Goal: Task Accomplishment & Management: Manage account settings

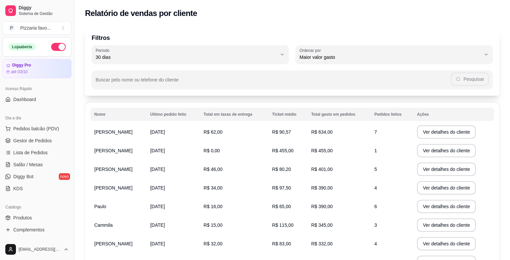
select select "30"
select select "HIGHEST_TOTAL_SPENT_WITH_ORDERS"
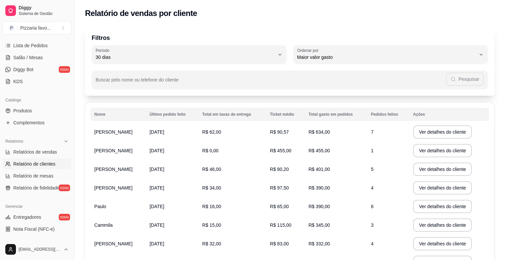
scroll to position [33, 0]
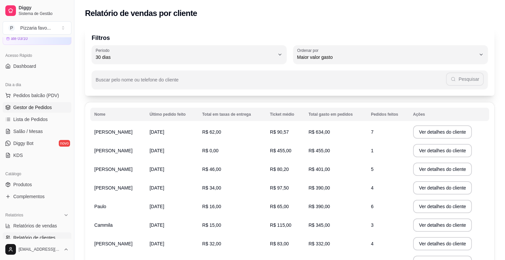
click at [52, 108] on link "Gestor de Pedidos" at bounding box center [37, 107] width 69 height 11
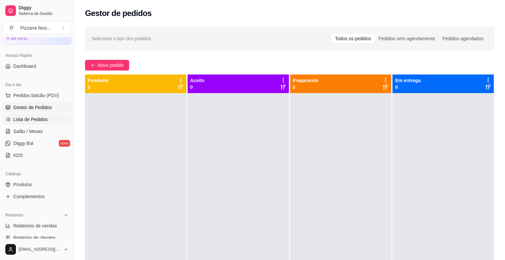
click at [56, 118] on link "Lista de Pedidos" at bounding box center [37, 119] width 69 height 11
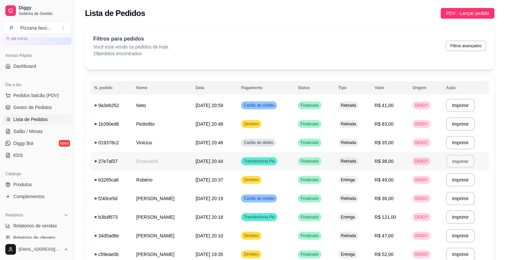
click at [458, 163] on button "Imprimir" at bounding box center [461, 161] width 28 height 13
click at [40, 106] on span "Gestor de Pedidos" at bounding box center [32, 107] width 39 height 7
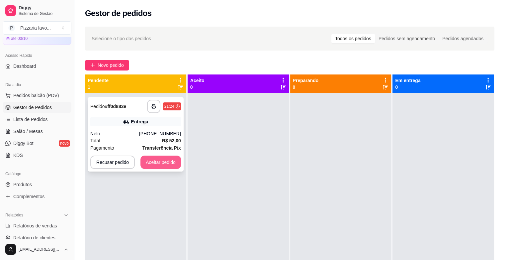
click at [163, 164] on button "Aceitar pedido" at bounding box center [161, 162] width 41 height 13
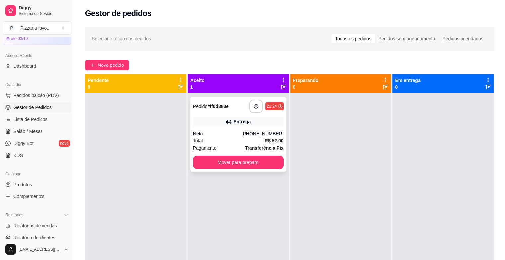
click at [234, 135] on div "Neto" at bounding box center [217, 133] width 49 height 7
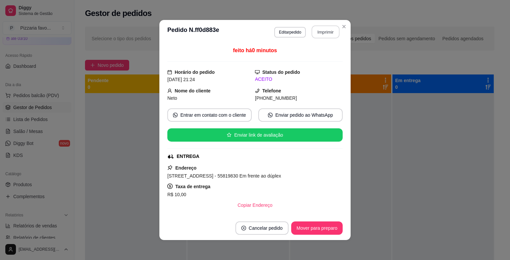
click at [324, 30] on button "Imprimir" at bounding box center [326, 32] width 28 height 13
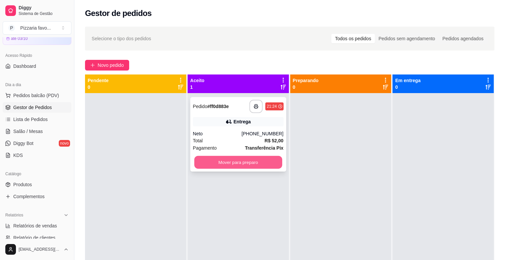
click at [216, 160] on button "Mover para preparo" at bounding box center [238, 162] width 88 height 13
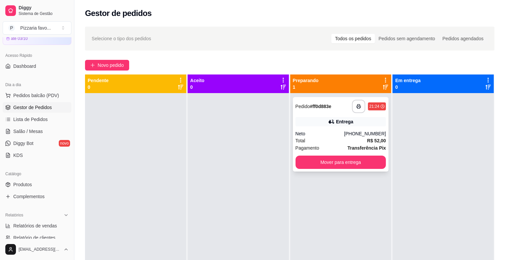
click at [321, 138] on div "Total R$ 52,00" at bounding box center [341, 140] width 91 height 7
click at [48, 186] on link "Produtos" at bounding box center [37, 184] width 69 height 11
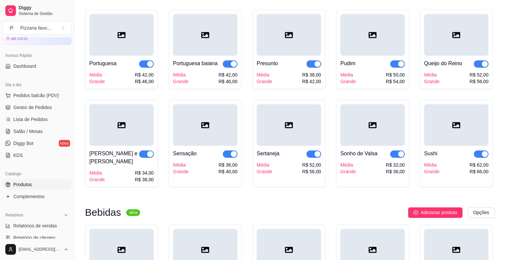
scroll to position [930, 0]
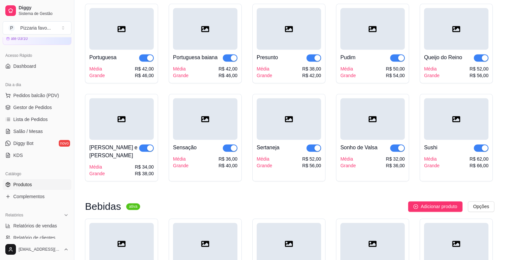
click at [230, 150] on button "button" at bounding box center [230, 147] width 15 height 7
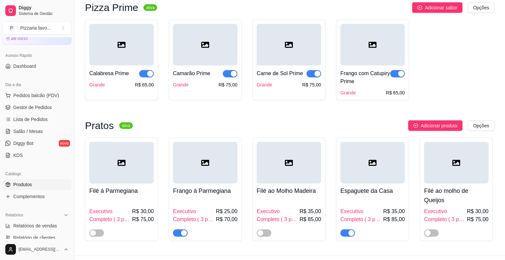
scroll to position [1781, 0]
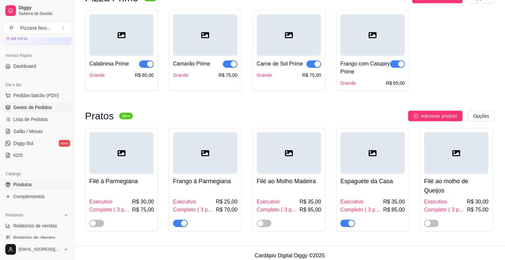
click at [41, 106] on span "Gestor de Pedidos" at bounding box center [32, 107] width 39 height 7
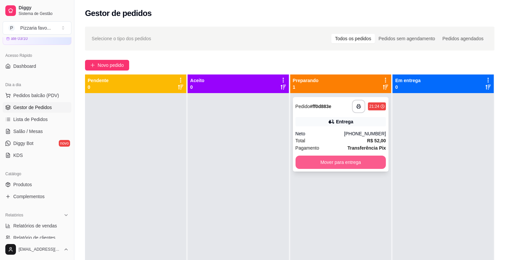
click at [343, 161] on button "Mover para entrega" at bounding box center [341, 162] width 91 height 13
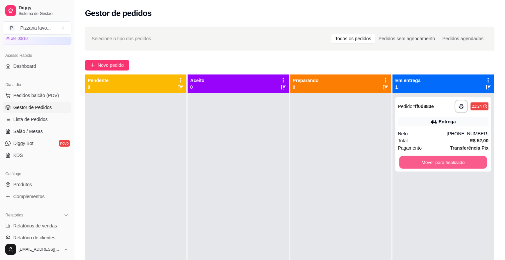
click at [420, 160] on button "Mover para finalizado" at bounding box center [443, 162] width 88 height 13
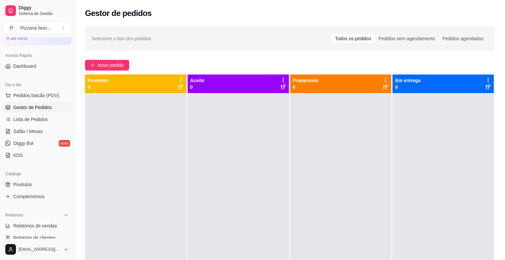
click at [371, 134] on div at bounding box center [340, 223] width 101 height 260
click at [430, 197] on div at bounding box center [443, 223] width 101 height 260
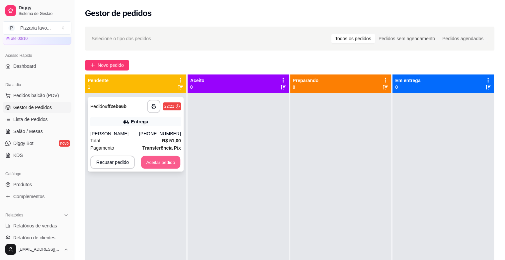
click at [155, 163] on button "Aceitar pedido" at bounding box center [160, 162] width 39 height 13
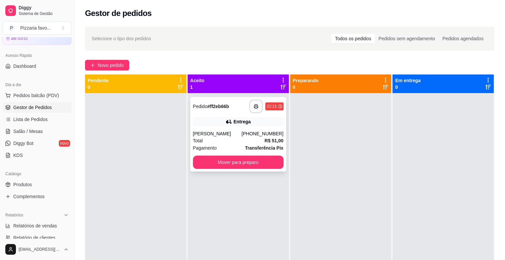
click at [219, 132] on div "[PERSON_NAME]" at bounding box center [217, 133] width 49 height 7
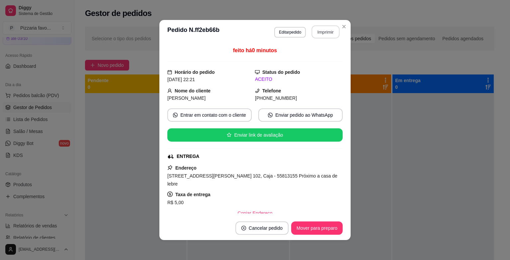
click at [318, 32] on button "Imprimir" at bounding box center [326, 32] width 28 height 13
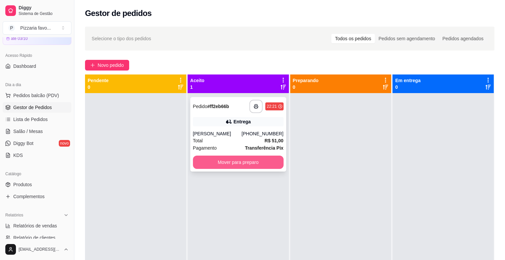
click at [257, 161] on button "Mover para preparo" at bounding box center [238, 162] width 91 height 13
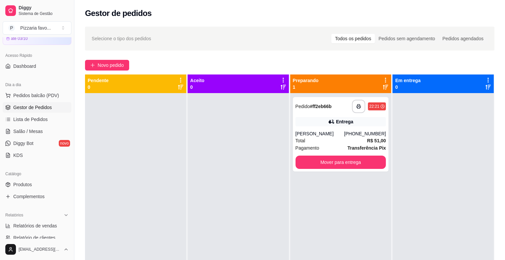
drag, startPoint x: 431, startPoint y: 223, endPoint x: 427, endPoint y: 225, distance: 4.3
click at [431, 224] on div at bounding box center [443, 223] width 101 height 260
drag, startPoint x: 330, startPoint y: 192, endPoint x: 332, endPoint y: 187, distance: 5.1
click at [330, 192] on div "**********" at bounding box center [340, 223] width 101 height 260
click at [352, 159] on button "Mover para entrega" at bounding box center [341, 162] width 91 height 13
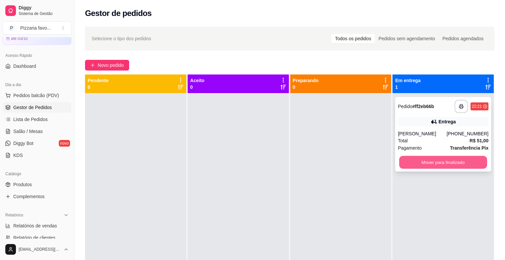
click at [421, 160] on button "Mover para finalizado" at bounding box center [443, 162] width 88 height 13
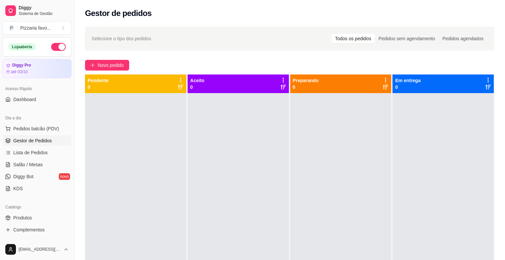
click at [51, 47] on button "button" at bounding box center [58, 47] width 15 height 8
